Goal: Information Seeking & Learning: Check status

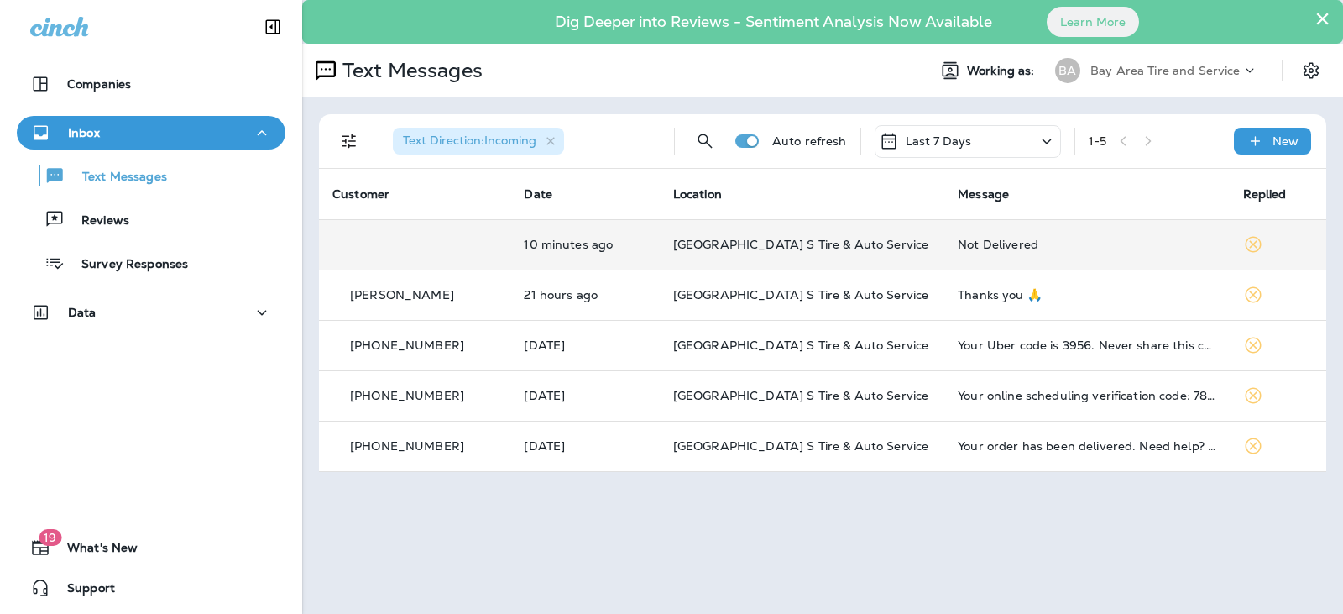
click at [796, 235] on td "[GEOGRAPHIC_DATA] S Tire & Auto Service" at bounding box center [802, 244] width 285 height 50
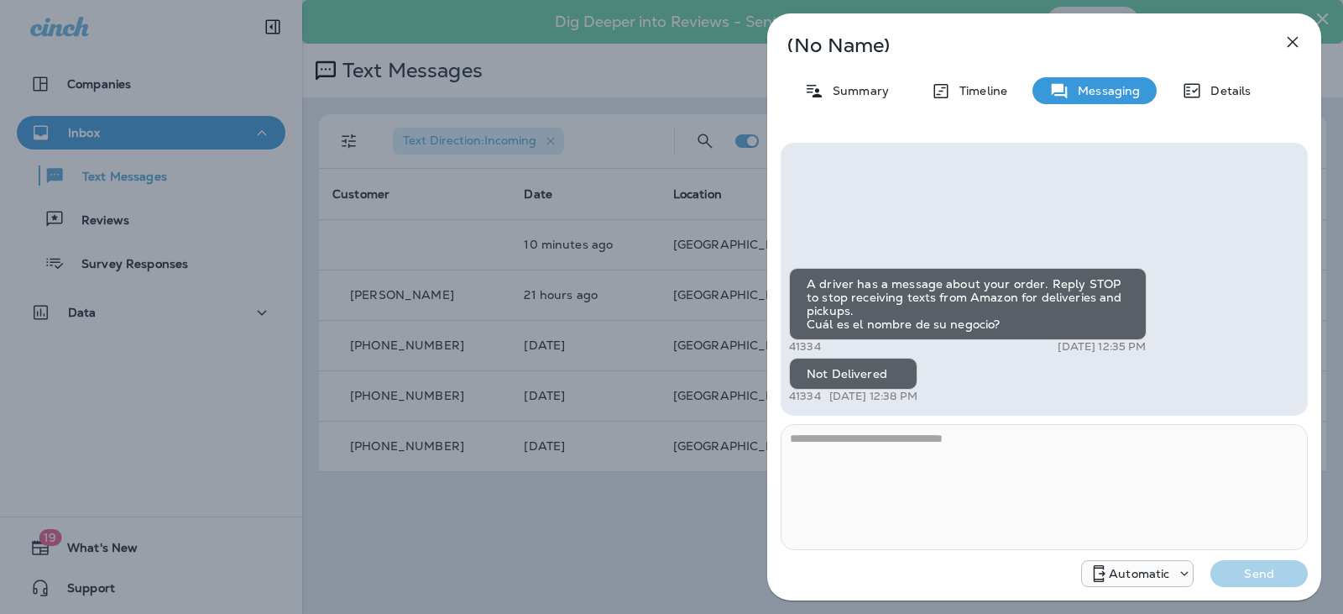
click at [662, 520] on div "**********" at bounding box center [671, 307] width 1343 height 614
